Goal: Transaction & Acquisition: Purchase product/service

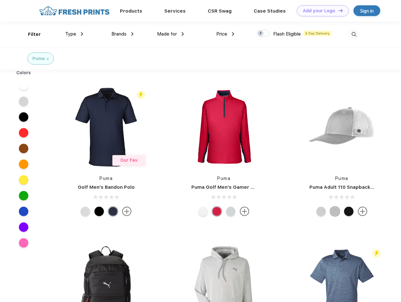
click at [320, 11] on link "Add your Logo Design Tool" at bounding box center [323, 10] width 52 height 11
click at [0, 0] on div "Design Tool" at bounding box center [0, 0] width 0 height 0
click at [337, 10] on link "Add your Logo Design Tool" at bounding box center [323, 10] width 52 height 11
click at [30, 34] on div "Filter" at bounding box center [34, 34] width 13 height 7
click at [74, 34] on span "Type" at bounding box center [70, 34] width 11 height 6
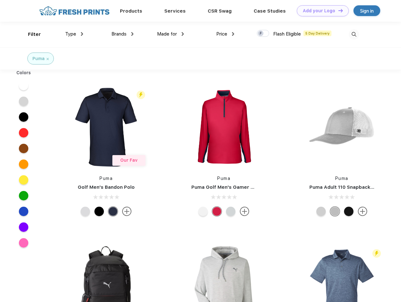
click at [122, 34] on span "Brands" at bounding box center [118, 34] width 15 height 6
click at [170, 34] on span "Made for" at bounding box center [167, 34] width 20 height 6
click at [225, 34] on span "Price" at bounding box center [221, 34] width 11 height 6
click at [263, 34] on div at bounding box center [263, 33] width 12 height 7
click at [261, 34] on input "checkbox" at bounding box center [259, 32] width 4 height 4
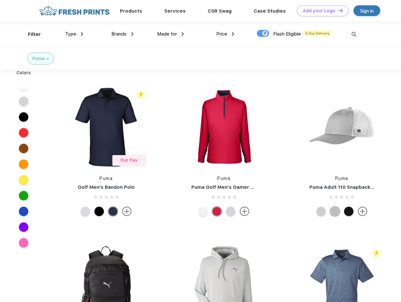
click at [353, 34] on img at bounding box center [353, 34] width 10 height 10
